Goal: Information Seeking & Learning: Find specific fact

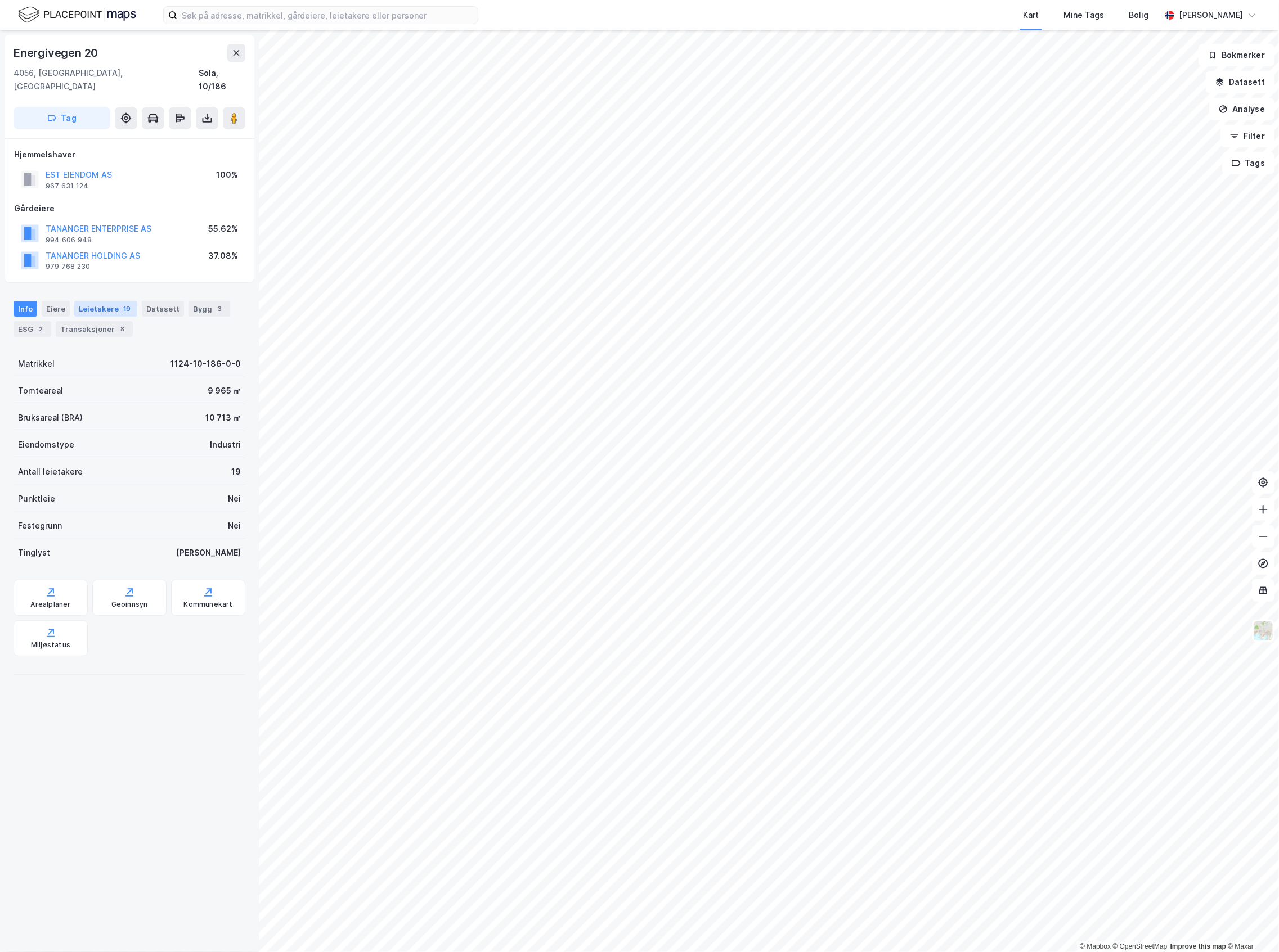
click at [102, 301] on div "Leietakere 19" at bounding box center [106, 309] width 63 height 16
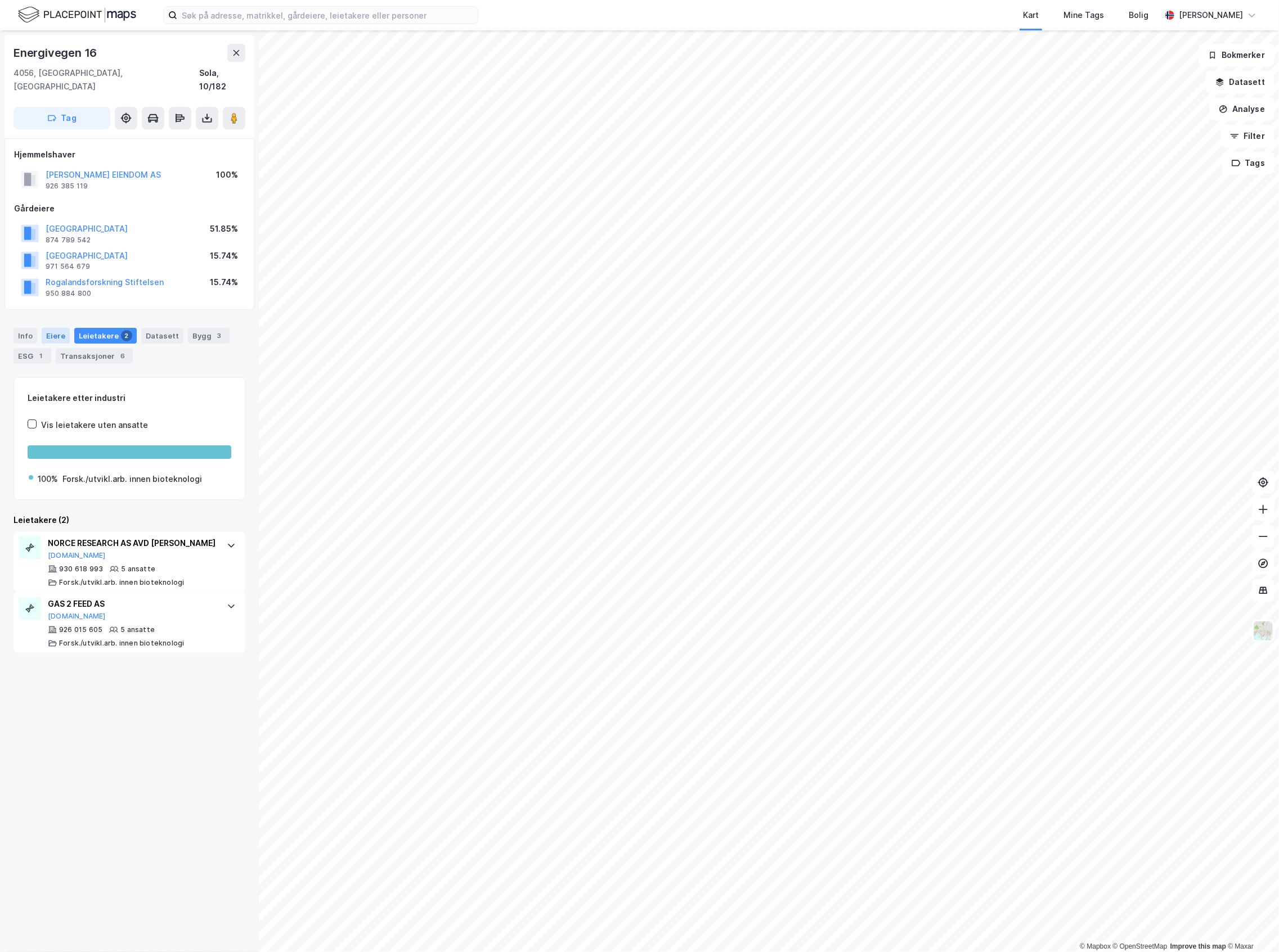
click at [46, 328] on div "Eiere" at bounding box center [56, 335] width 28 height 16
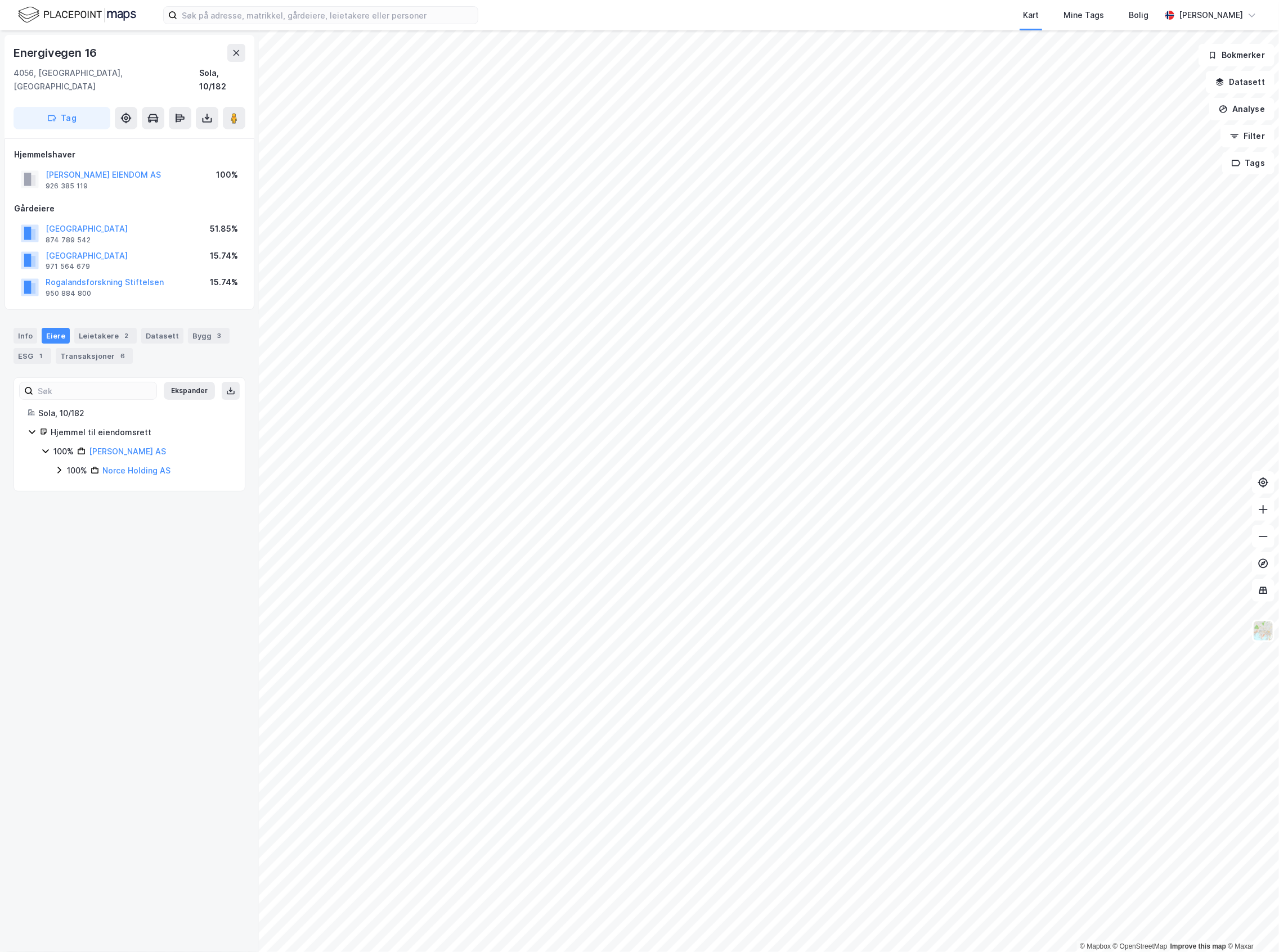
click at [57, 465] on icon at bounding box center [58, 469] width 9 height 9
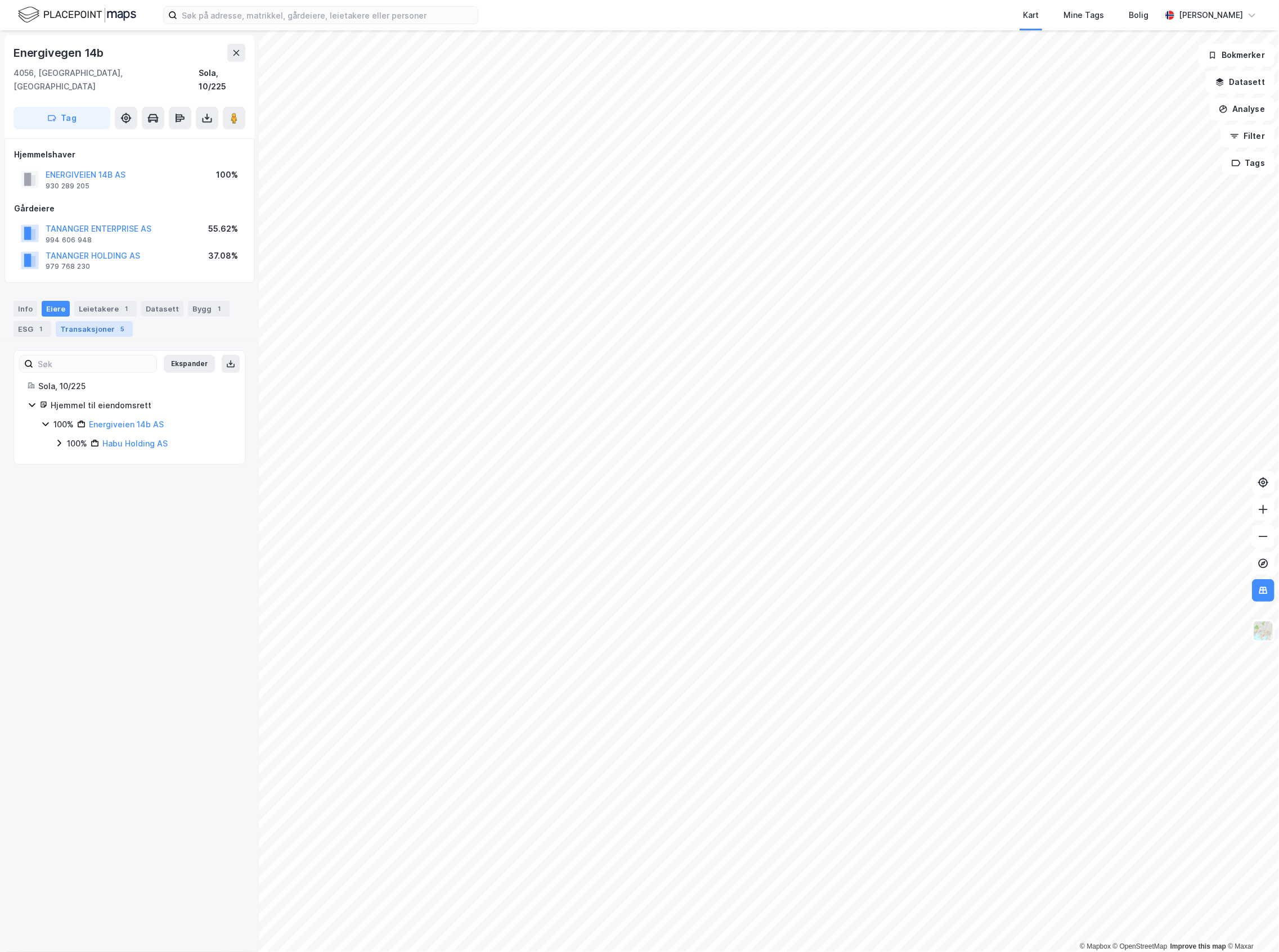
click at [89, 321] on div "Transaksjoner 5" at bounding box center [95, 329] width 77 height 16
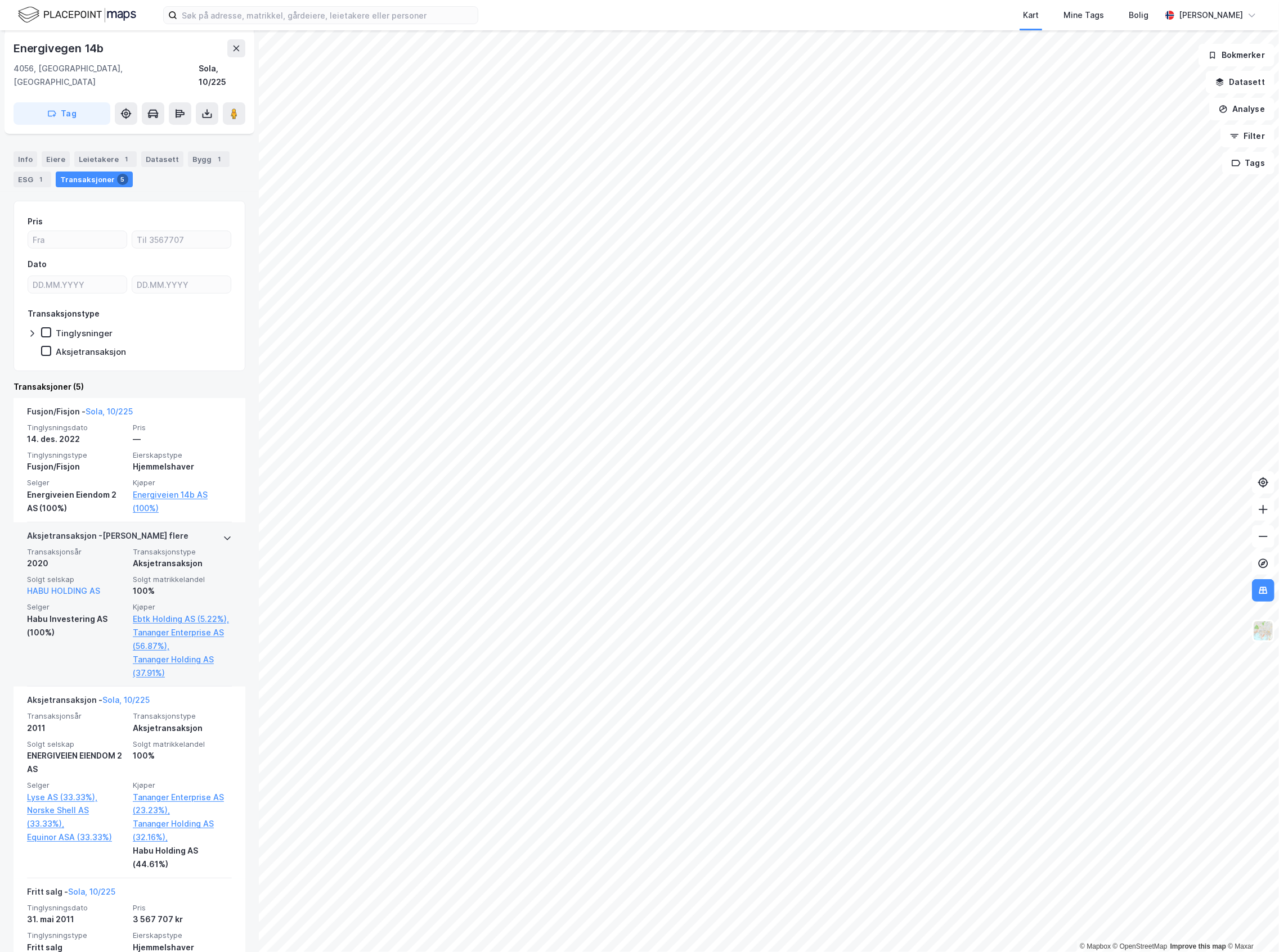
scroll to position [75, 0]
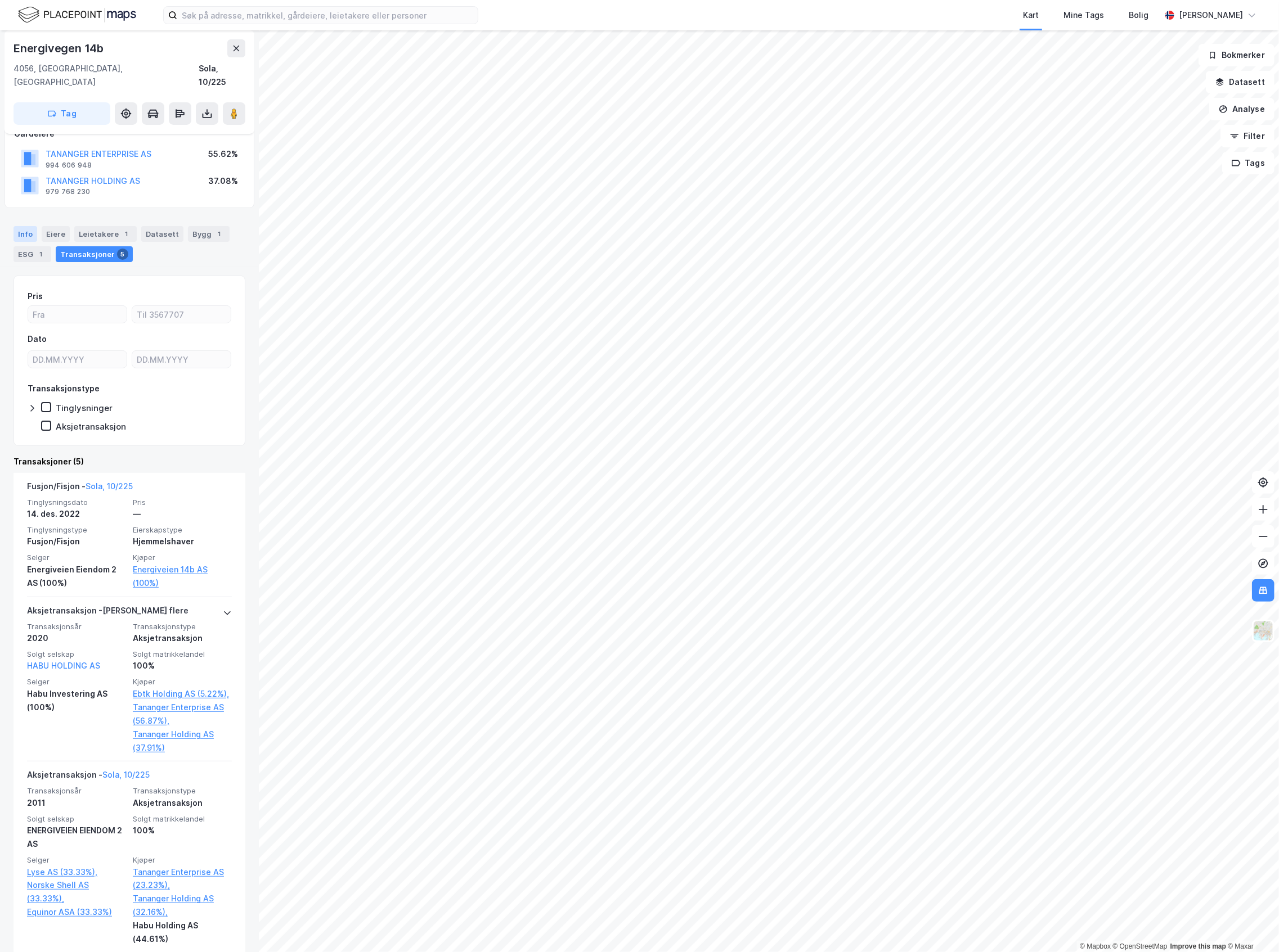
click at [23, 226] on div "Info" at bounding box center [25, 234] width 24 height 16
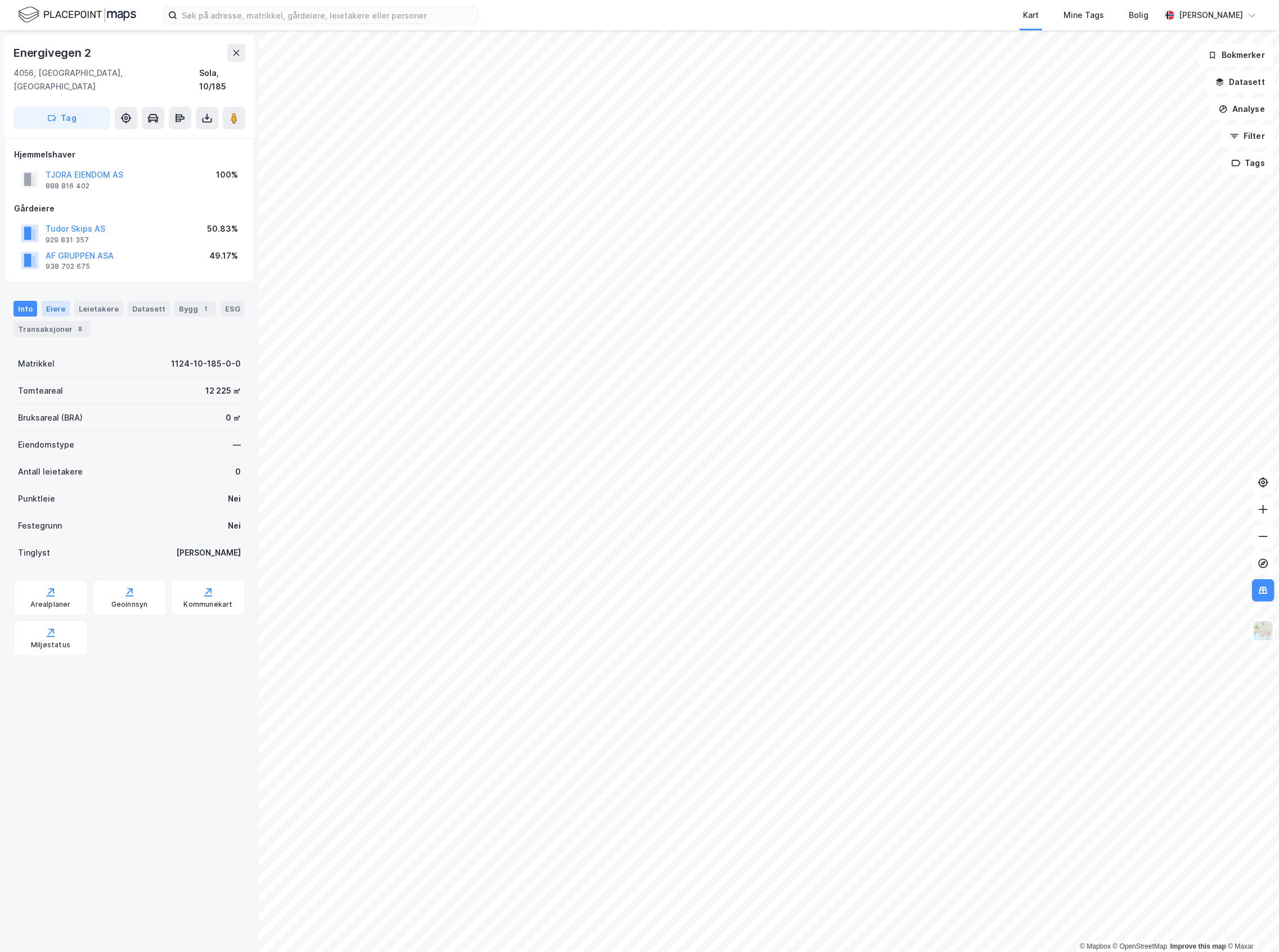
click at [54, 301] on div "Eiere" at bounding box center [56, 309] width 28 height 16
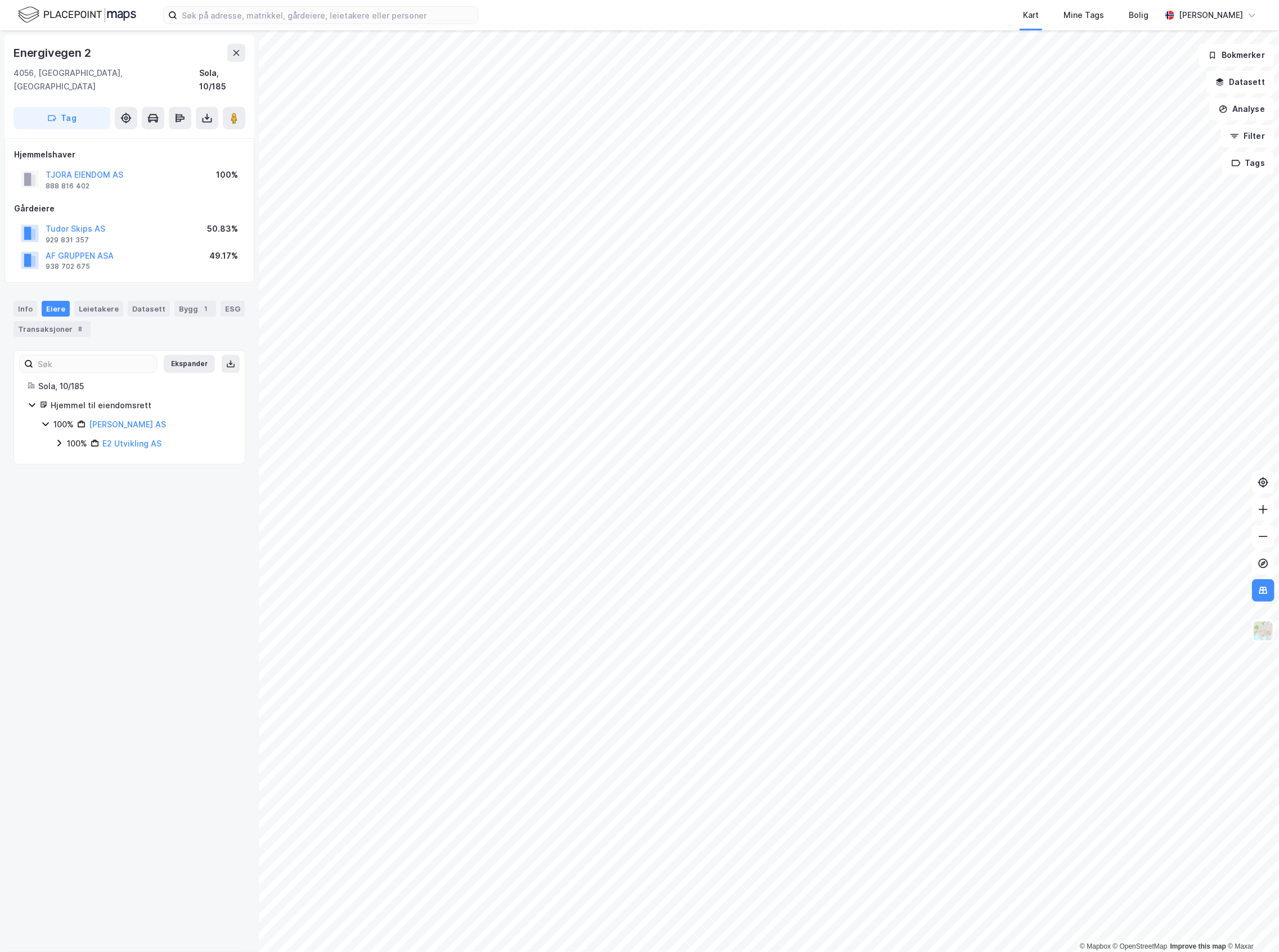
click at [76, 437] on div "100%" at bounding box center [77, 443] width 20 height 13
click at [79, 456] on div "51% Tudor Skips AS" at bounding box center [149, 462] width 163 height 13
click at [83, 477] on icon at bounding box center [86, 481] width 9 height 9
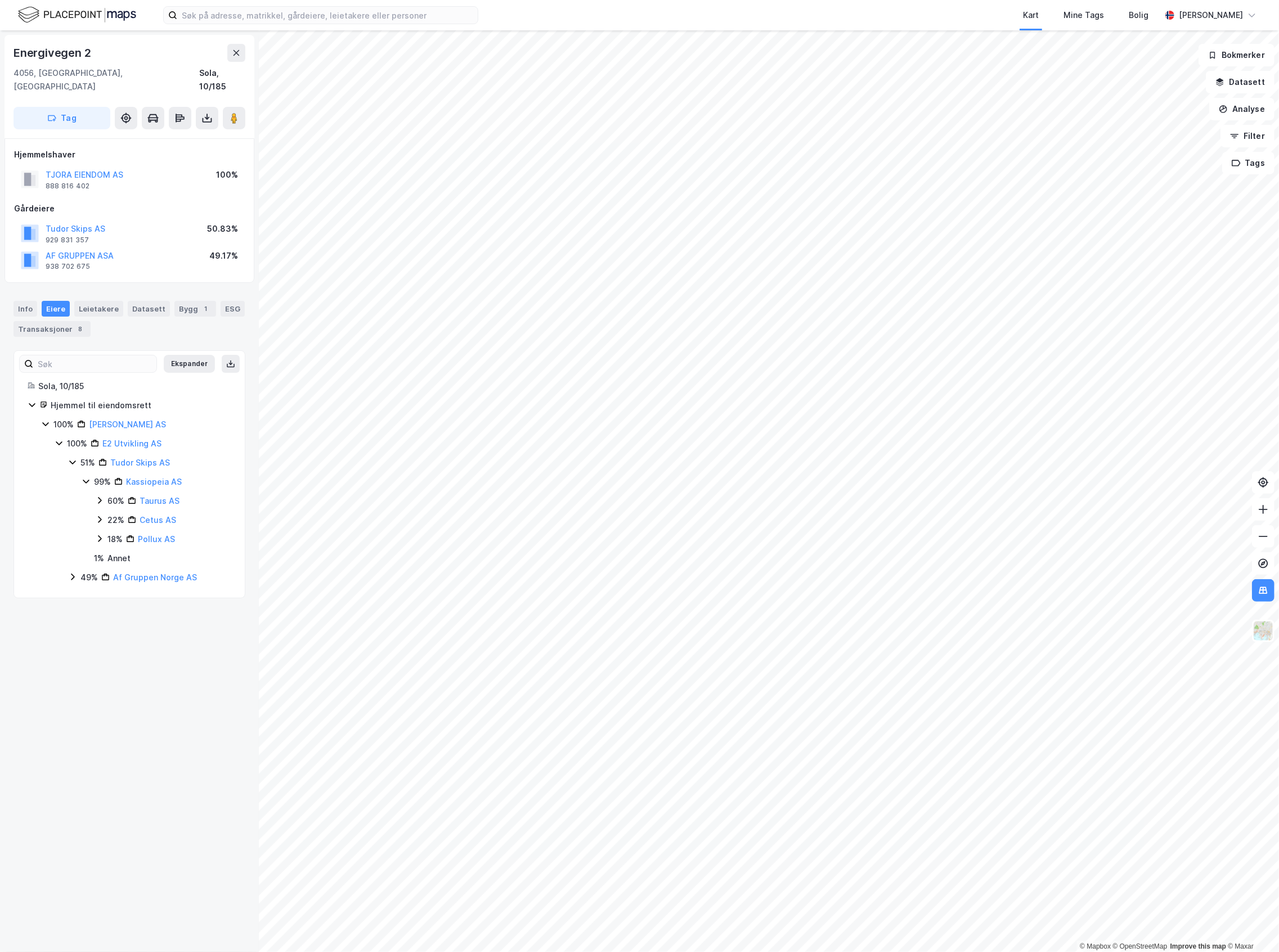
click at [102, 496] on icon at bounding box center [99, 500] width 9 height 9
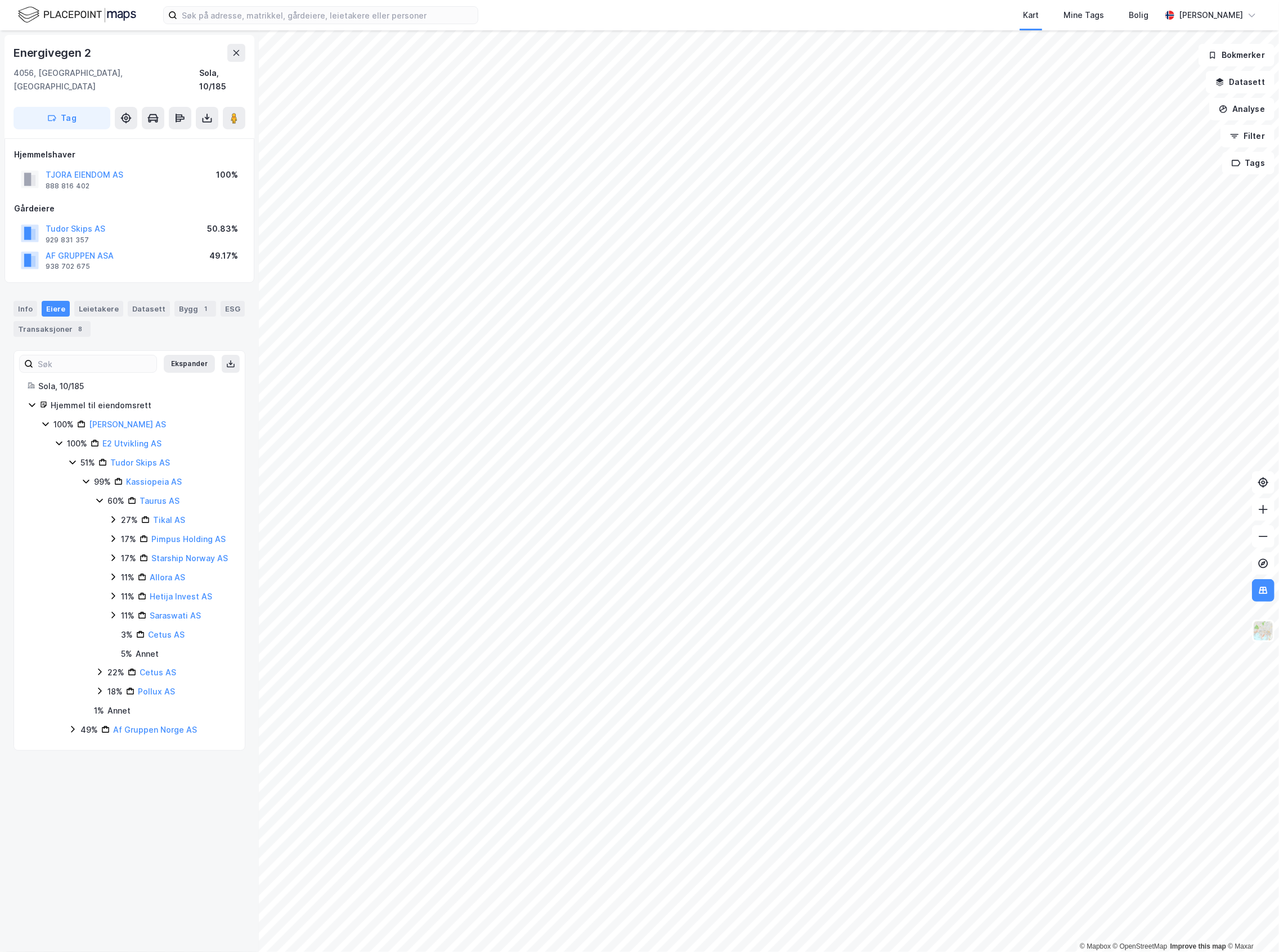
click at [113, 517] on icon at bounding box center [113, 520] width 3 height 7
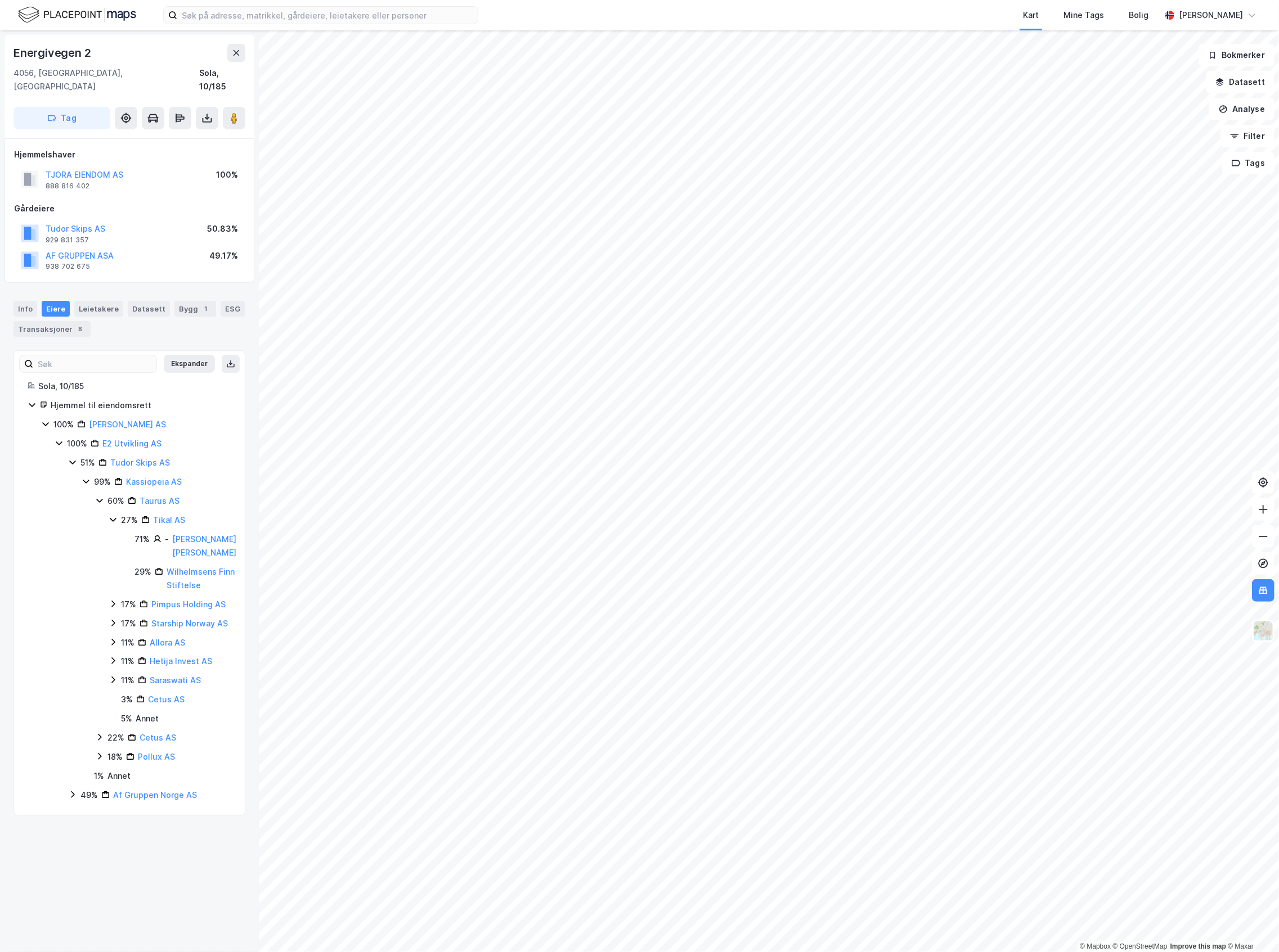
click at [98, 496] on icon at bounding box center [99, 500] width 9 height 9
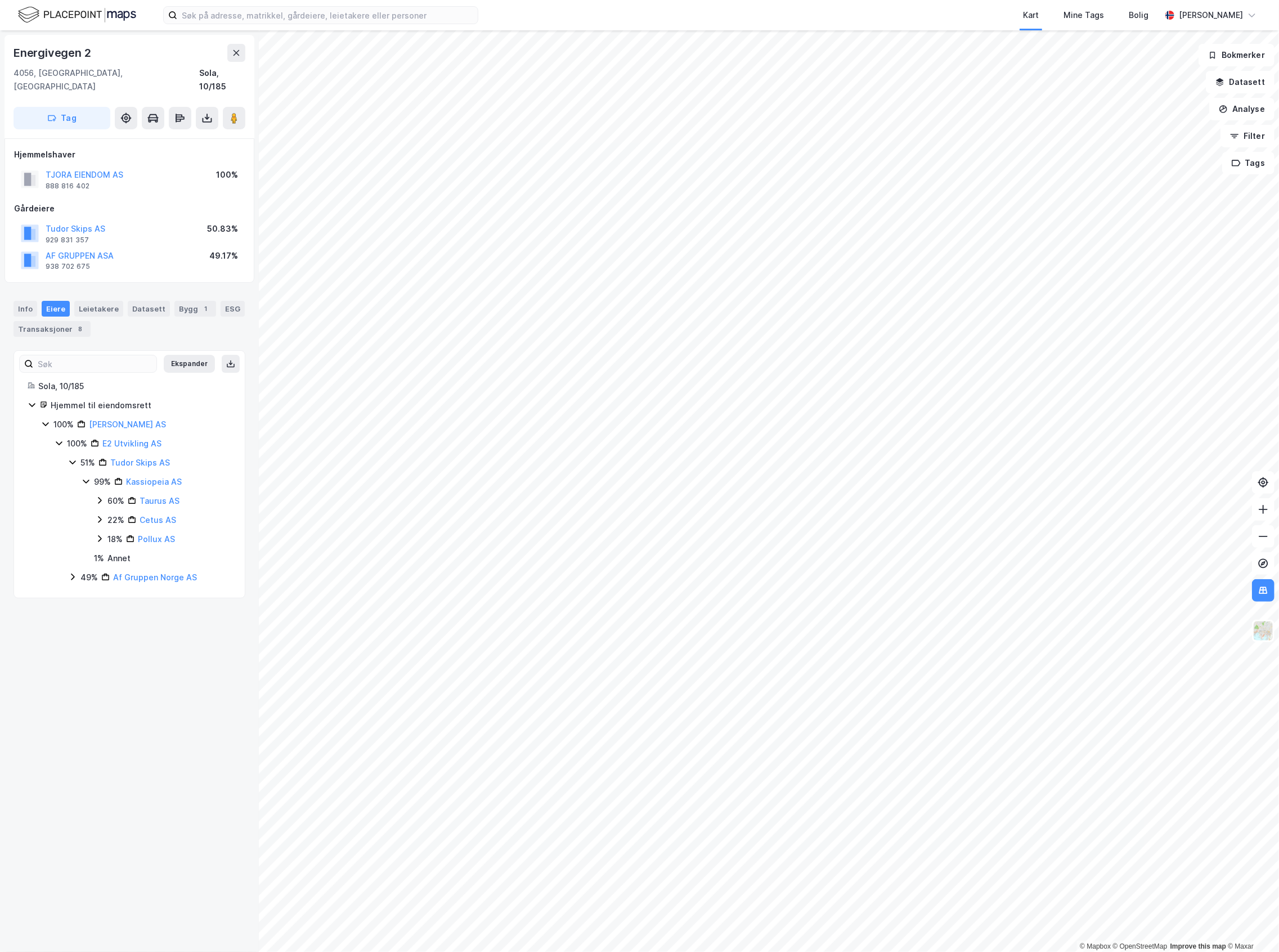
click at [102, 515] on icon at bounding box center [99, 519] width 9 height 9
click at [113, 535] on icon at bounding box center [113, 539] width 3 height 7
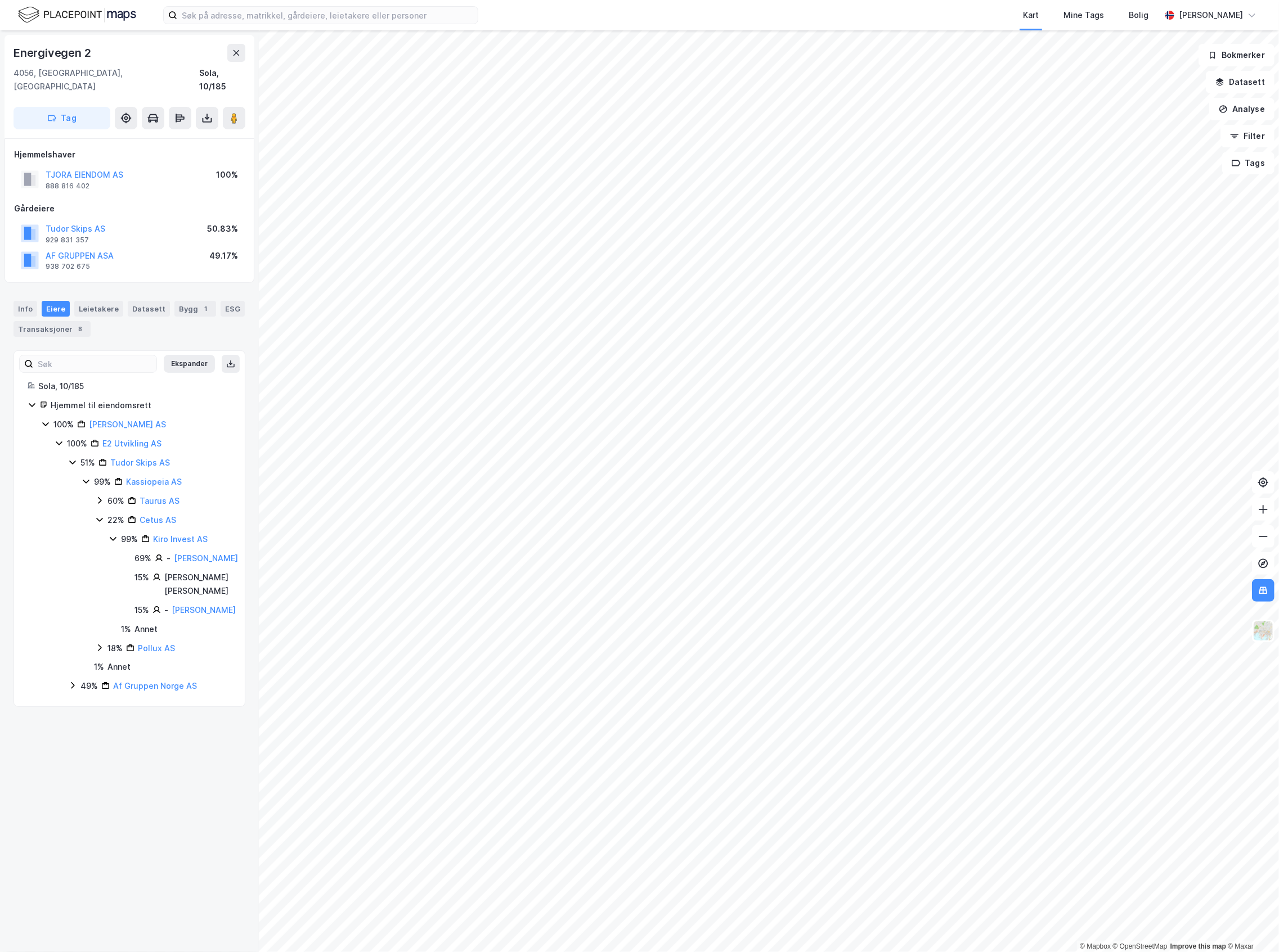
click at [104, 513] on div "22% Cetus AS" at bounding box center [166, 520] width 143 height 13
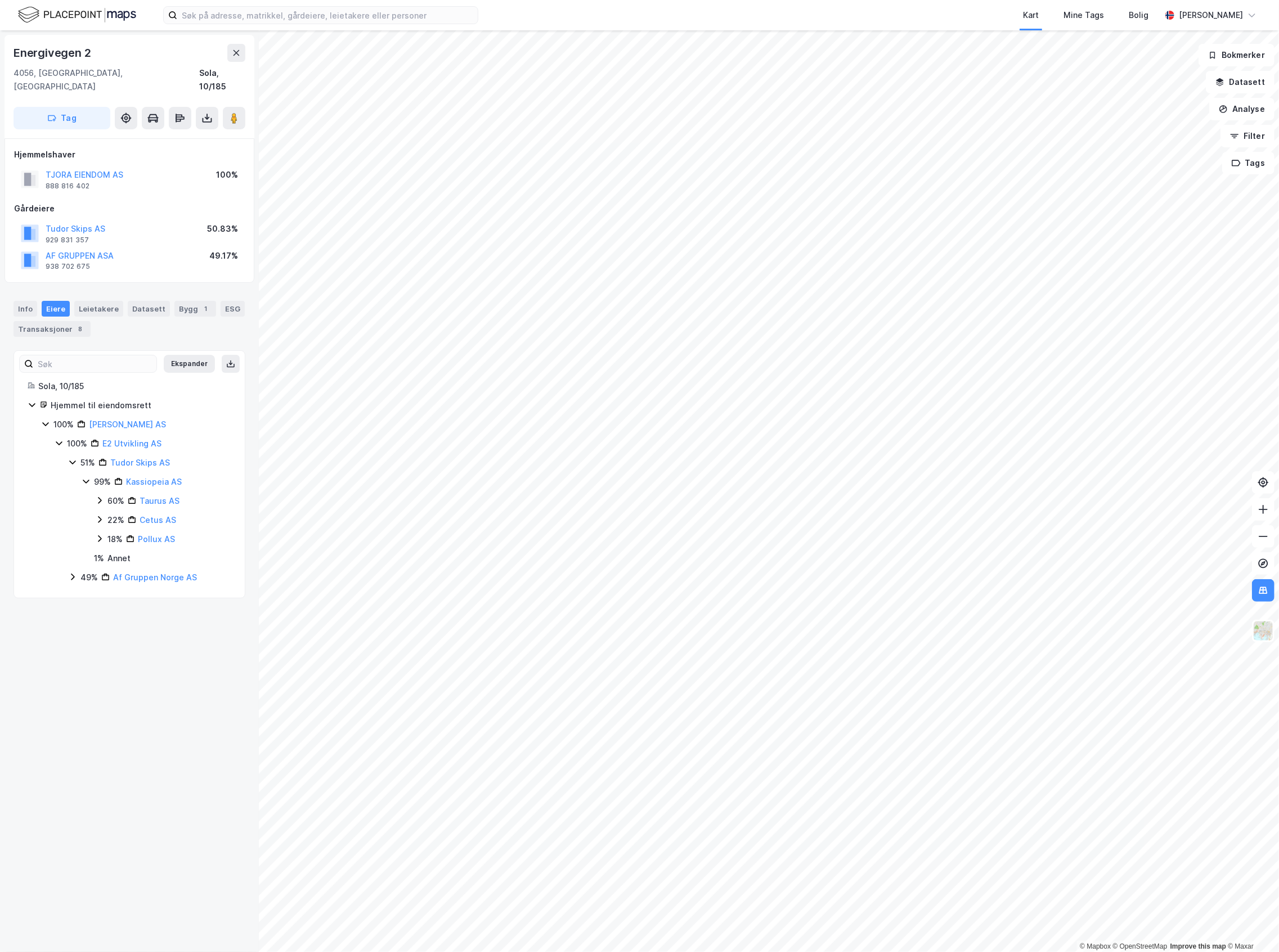
click at [102, 535] on icon at bounding box center [99, 539] width 9 height 9
click at [102, 535] on icon at bounding box center [99, 539] width 9 height 9
click at [47, 423] on icon at bounding box center [46, 424] width 6 height 4
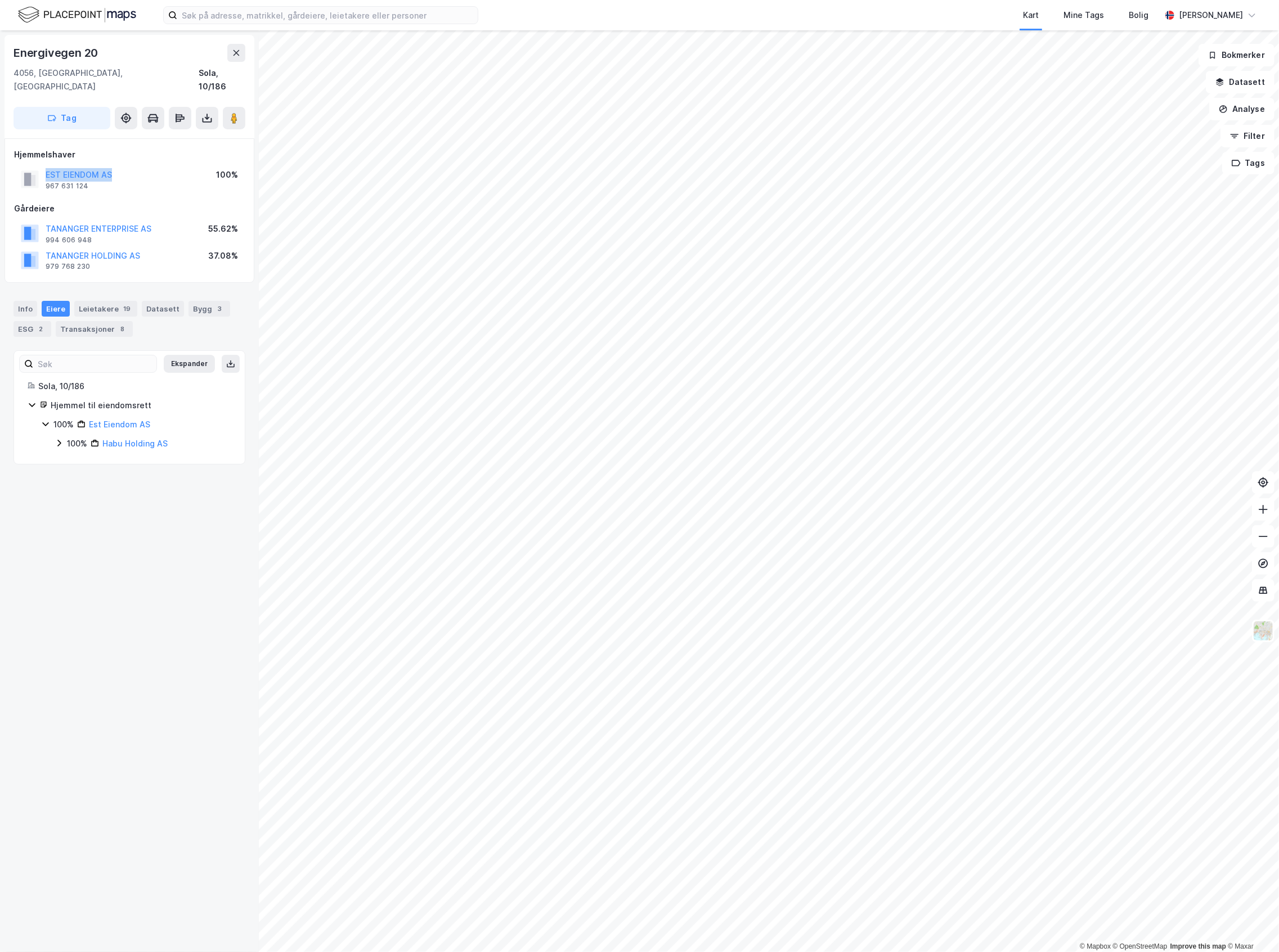
drag, startPoint x: 124, startPoint y: 155, endPoint x: 29, endPoint y: 161, distance: 95.2
click at [29, 166] on div "EST EIENDOM AS 967 631 124 100%" at bounding box center [129, 180] width 231 height 27
copy button "EST EIENDOM AS"
click at [196, 301] on div "Bygg 3" at bounding box center [209, 309] width 42 height 16
